Goal: Transaction & Acquisition: Purchase product/service

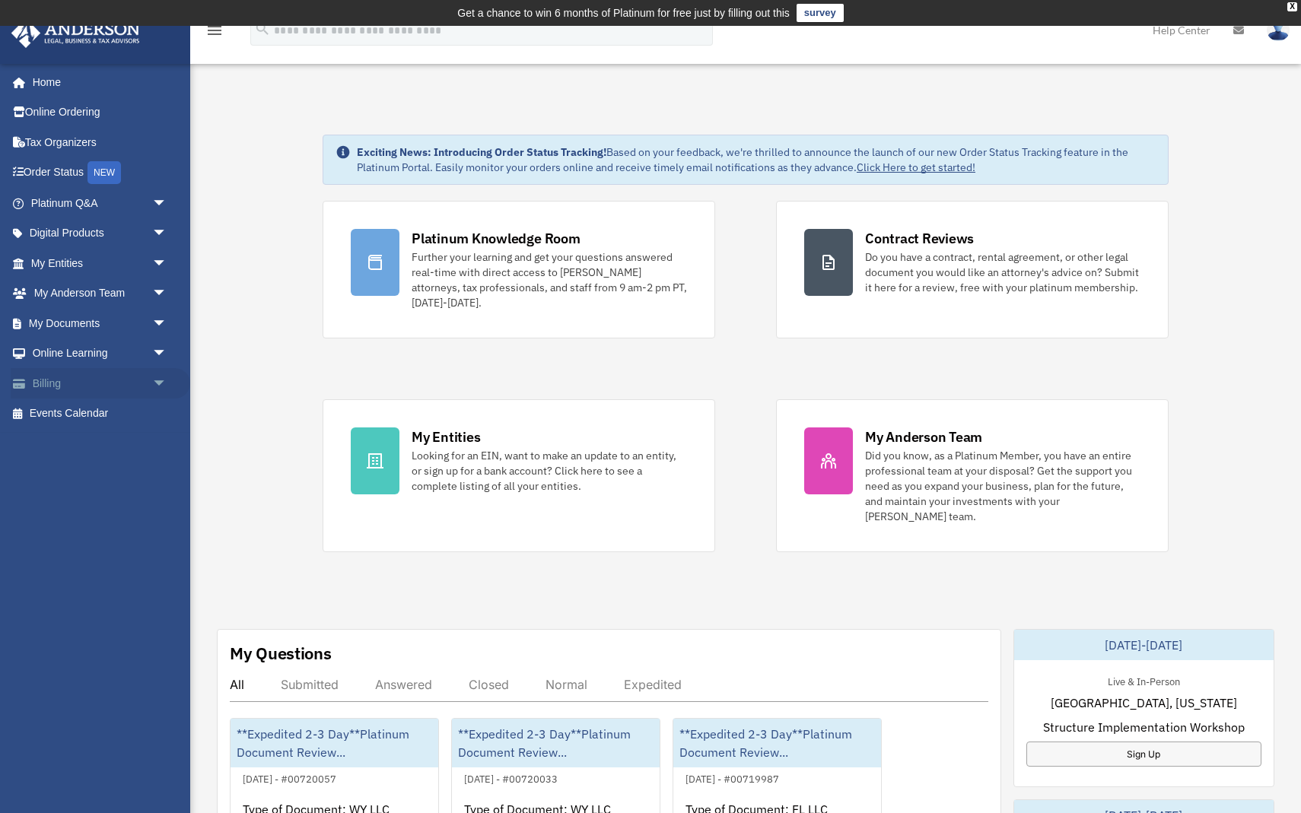
click at [164, 377] on span "arrow_drop_down" at bounding box center [167, 383] width 30 height 31
click at [126, 408] on link "$ Open Invoices" at bounding box center [105, 414] width 169 height 31
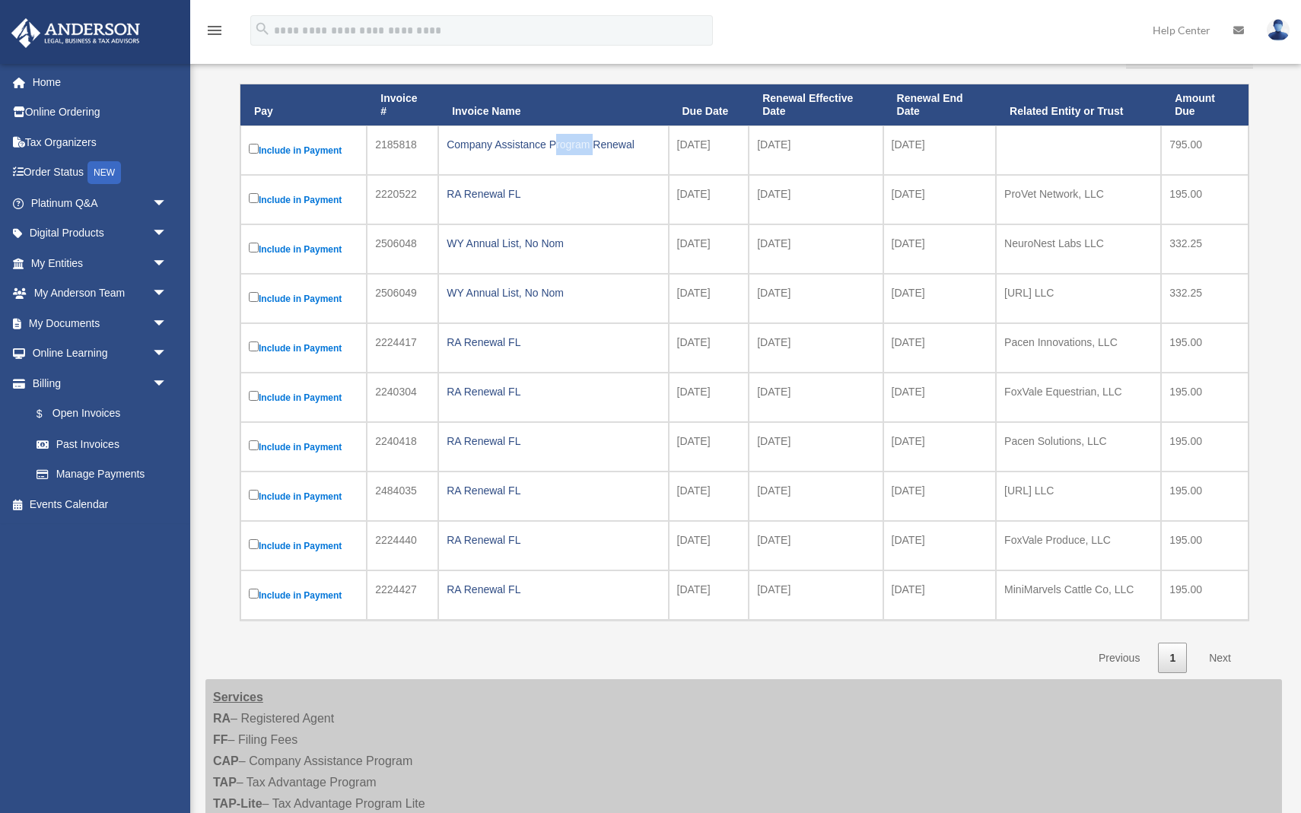
scroll to position [235, 0]
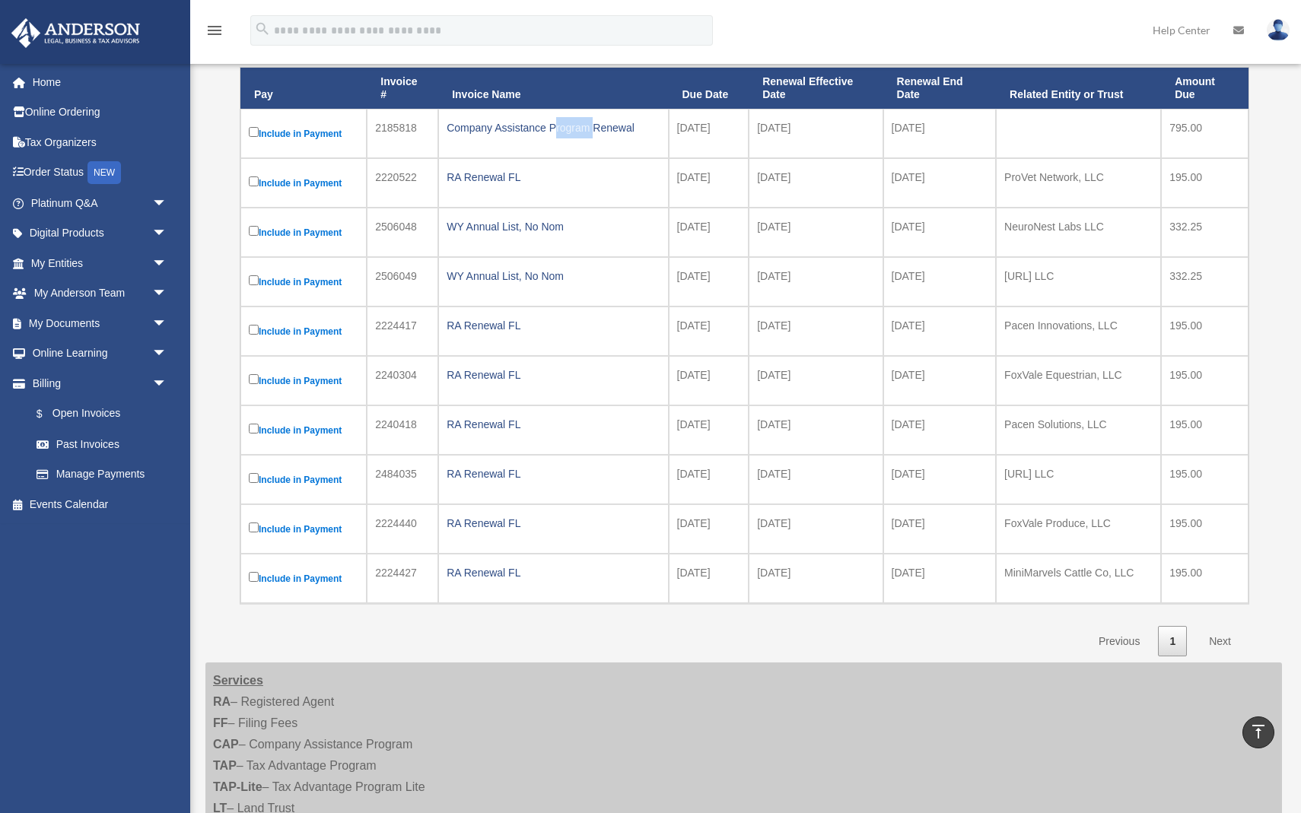
click at [1230, 641] on link "Next" at bounding box center [1220, 641] width 45 height 31
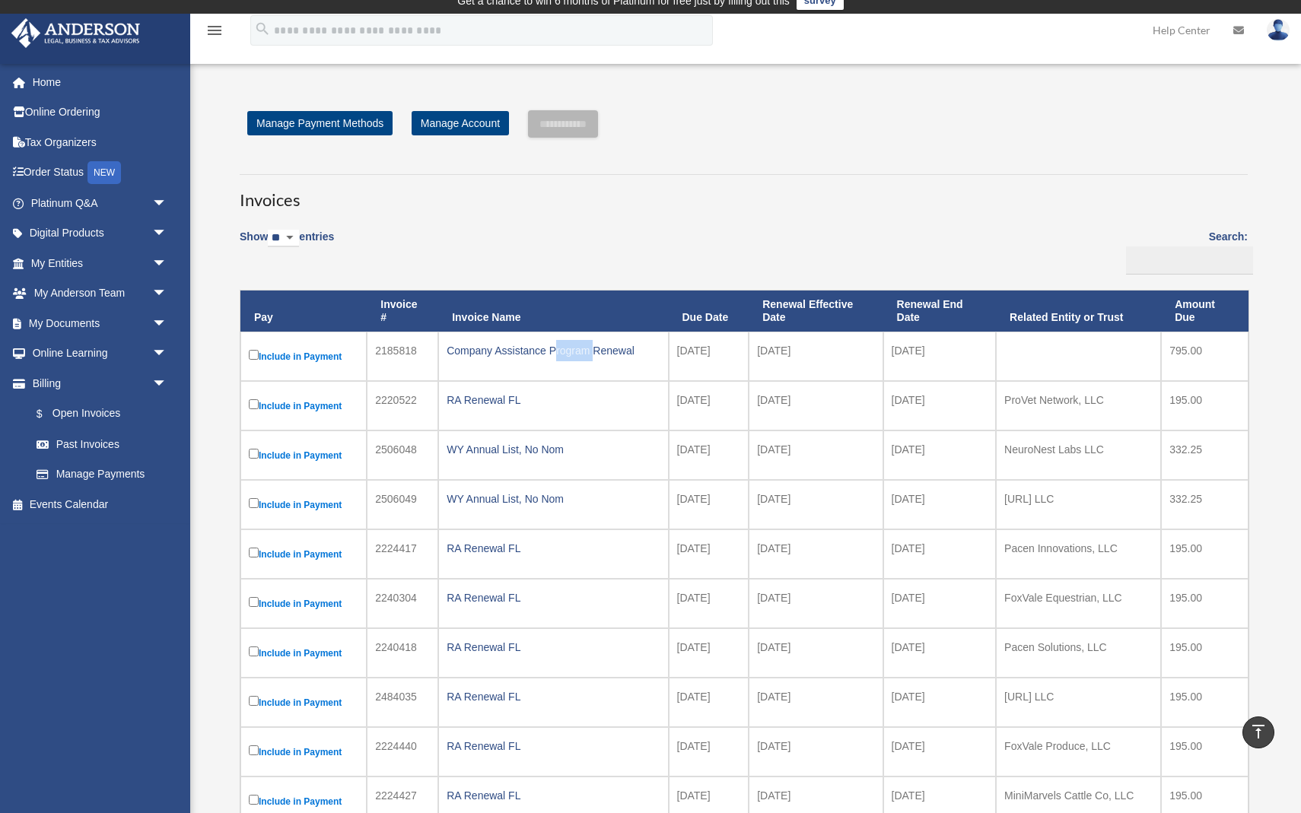
scroll to position [11, 0]
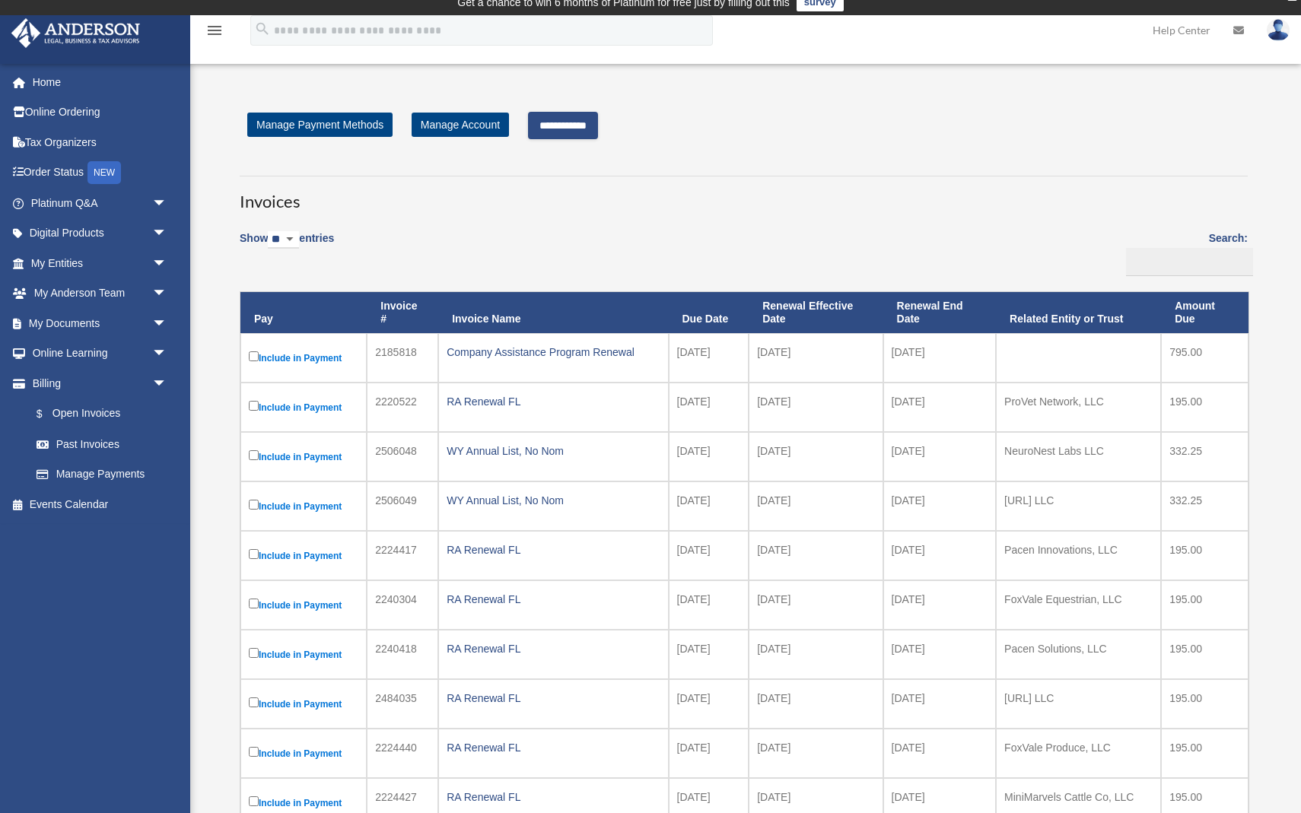
click at [250, 411] on label "Include in Payment" at bounding box center [304, 407] width 110 height 19
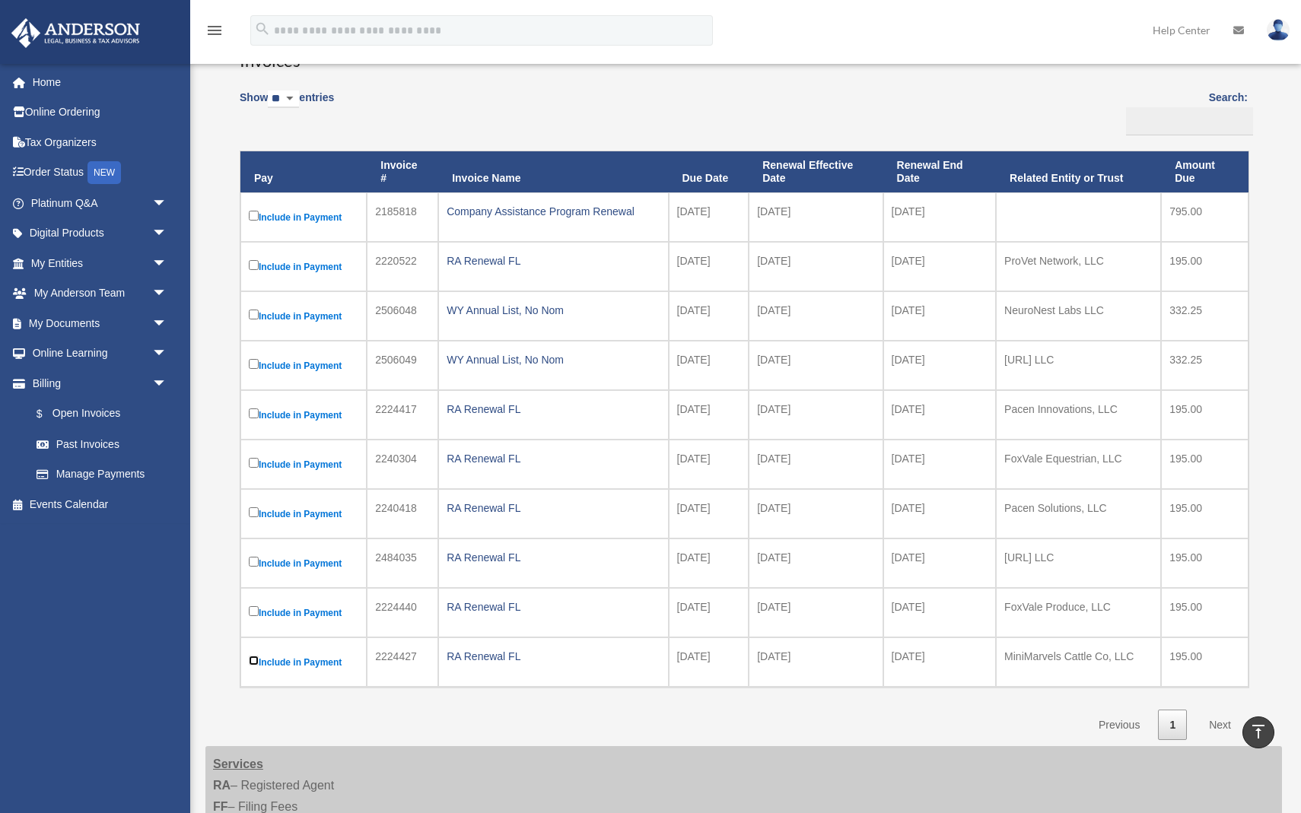
scroll to position [0, 0]
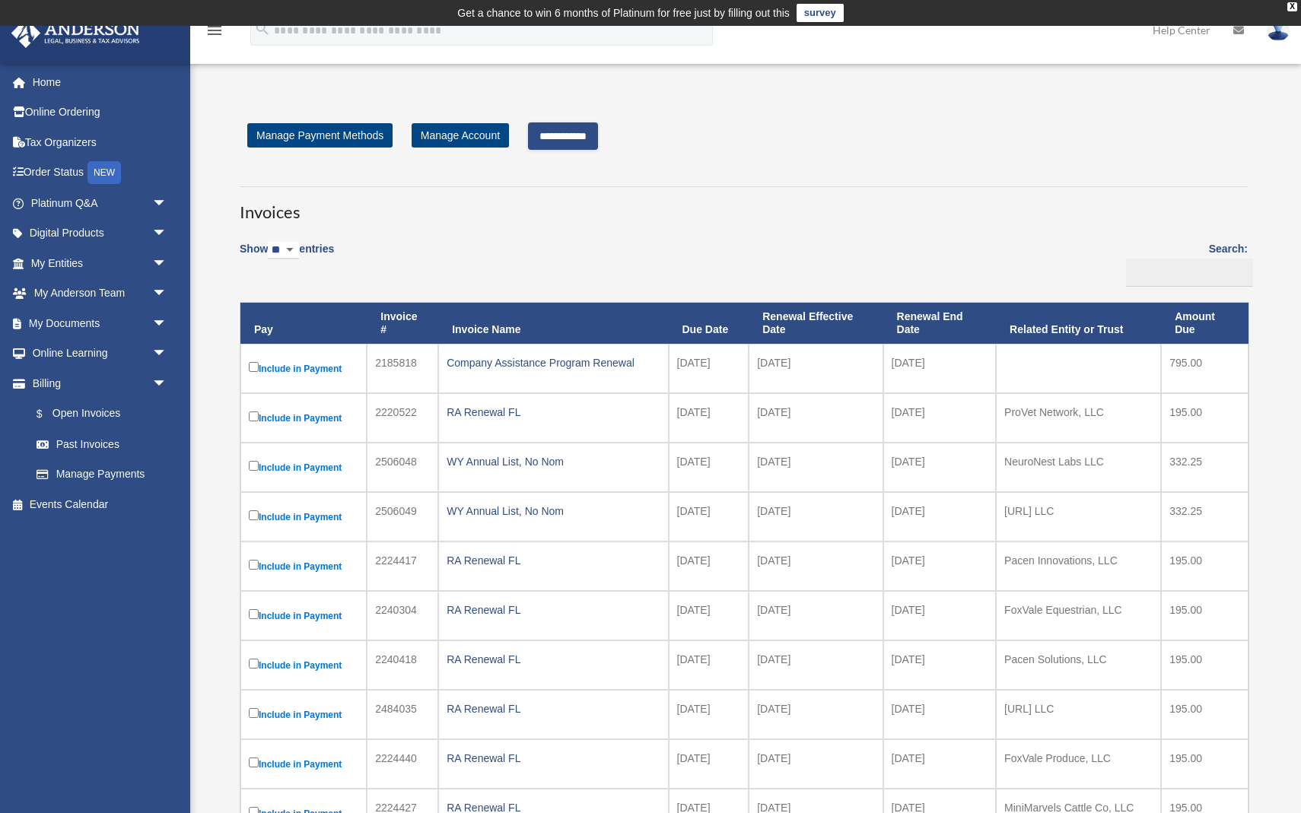
click at [566, 129] on input "**********" at bounding box center [563, 136] width 70 height 27
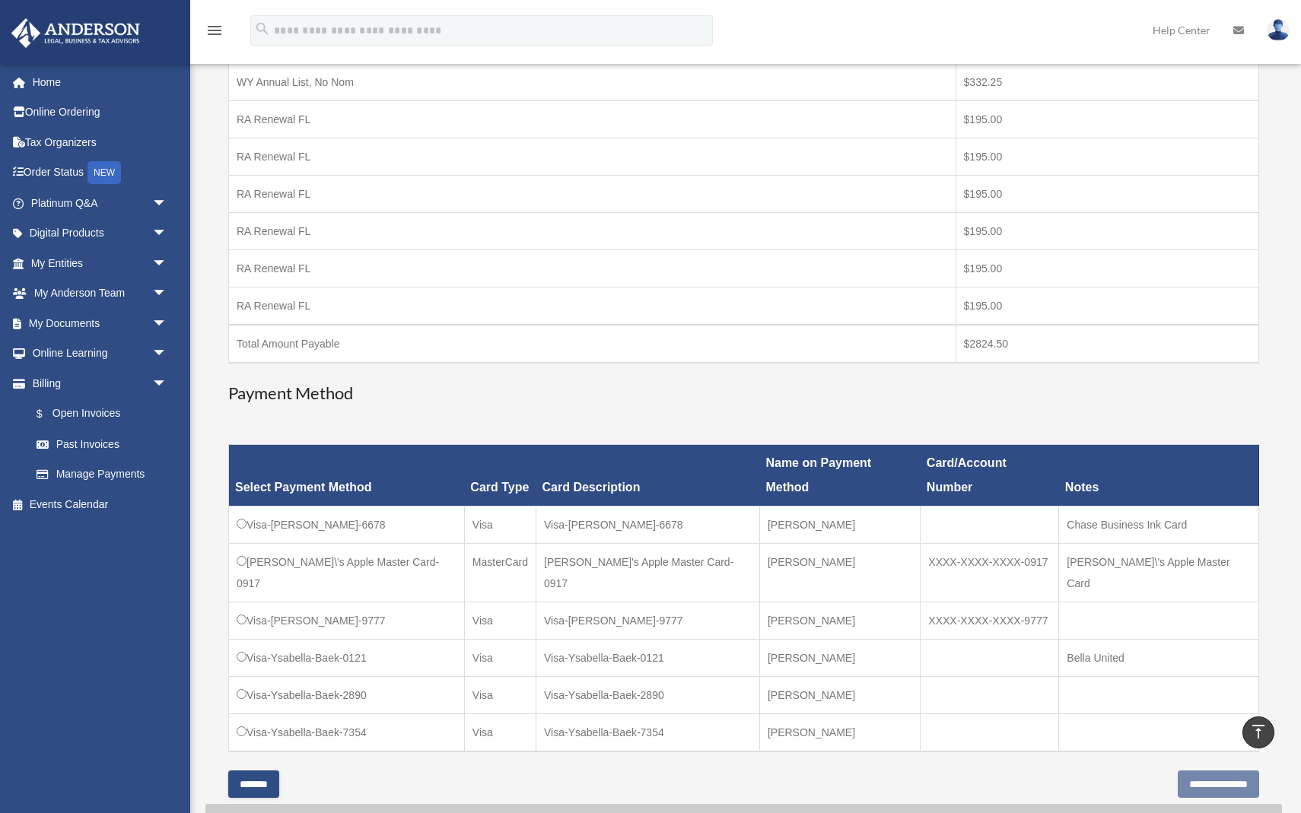
scroll to position [433, 0]
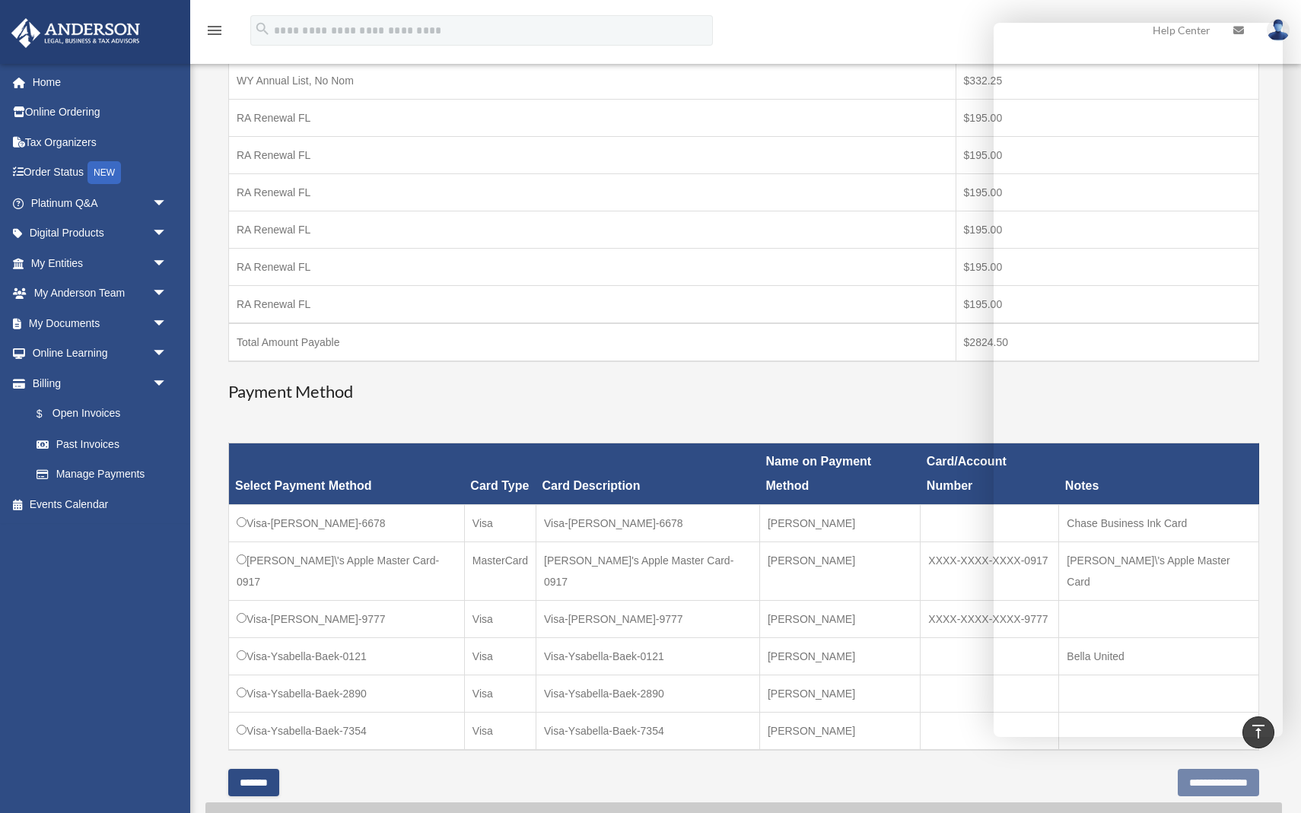
click at [56, 578] on div "bella@educatemindfully.com Sign Out bella@educatemindfully.com Home Online Orde…" at bounding box center [95, 412] width 190 height 699
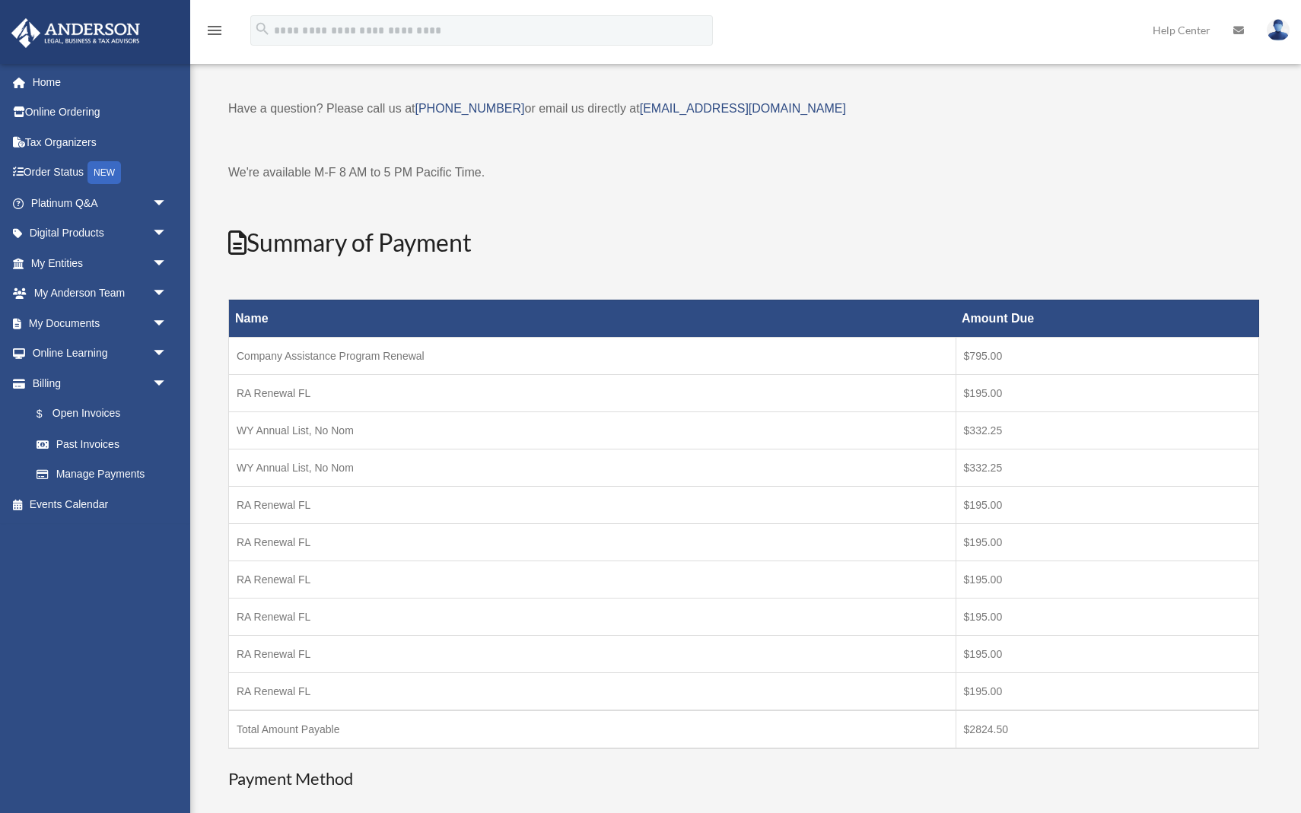
scroll to position [0, 0]
